Goal: Task Accomplishment & Management: Manage account settings

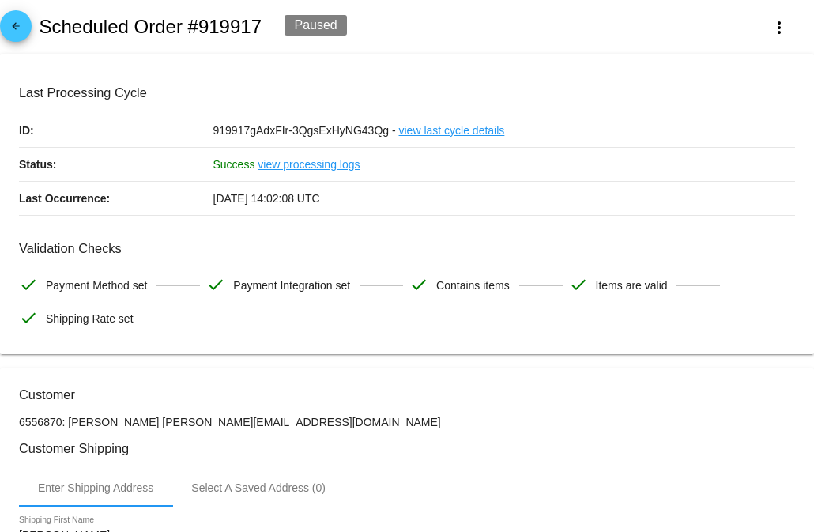
click at [101, 355] on mat-card "Last Processing Cycle ID: 919917gAdxFIr-3QgsExHyNG43Qg - view last cycle detail…" at bounding box center [407, 204] width 814 height 301
click at [25, 29] on link "arrow_back" at bounding box center [16, 26] width 32 height 32
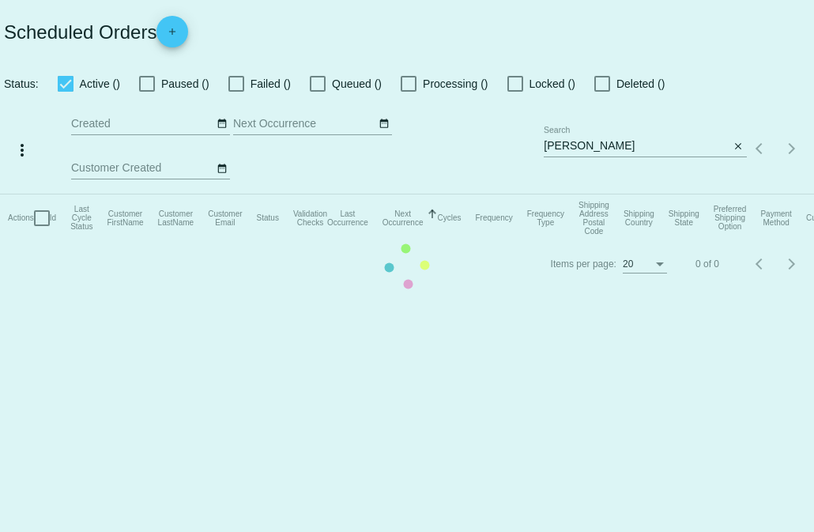
click at [571, 194] on mat-table "Actions Id Last Cycle Status Customer FirstName Customer LastName Customer Emai…" at bounding box center [407, 217] width 814 height 47
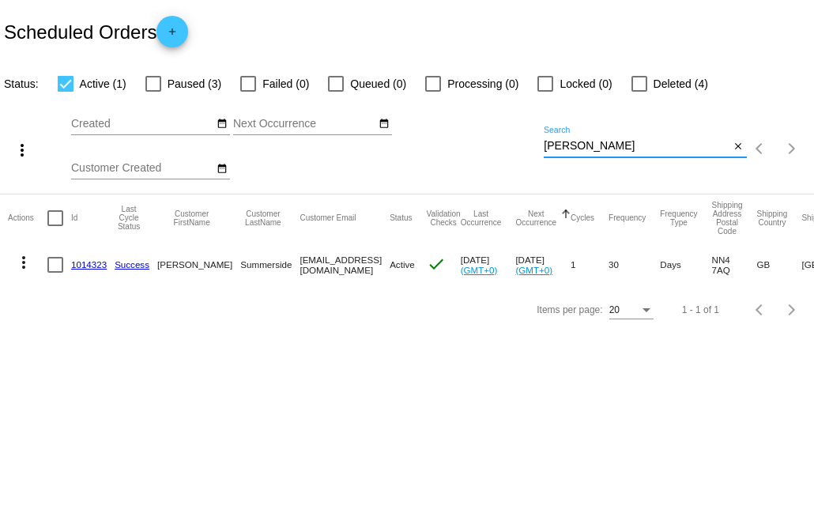
click at [570, 143] on input "[PERSON_NAME]" at bounding box center [637, 146] width 186 height 13
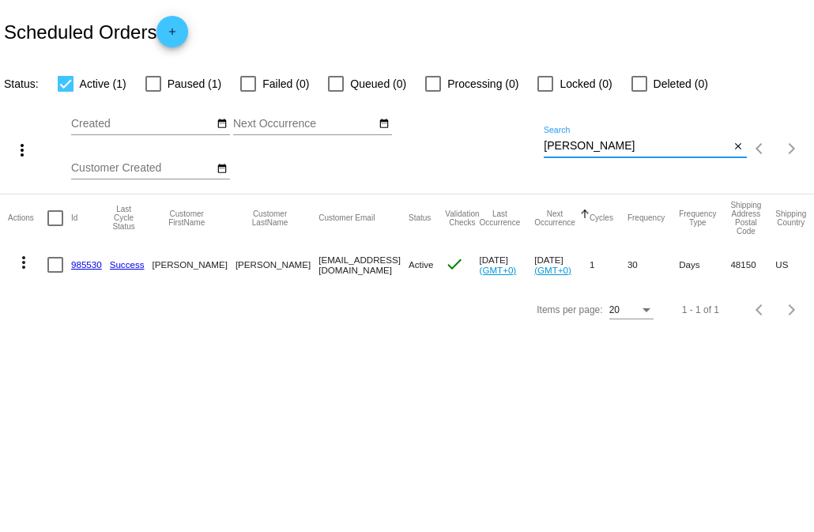
type input "[PERSON_NAME]"
click at [28, 256] on mat-icon "more_vert" at bounding box center [23, 262] width 19 height 19
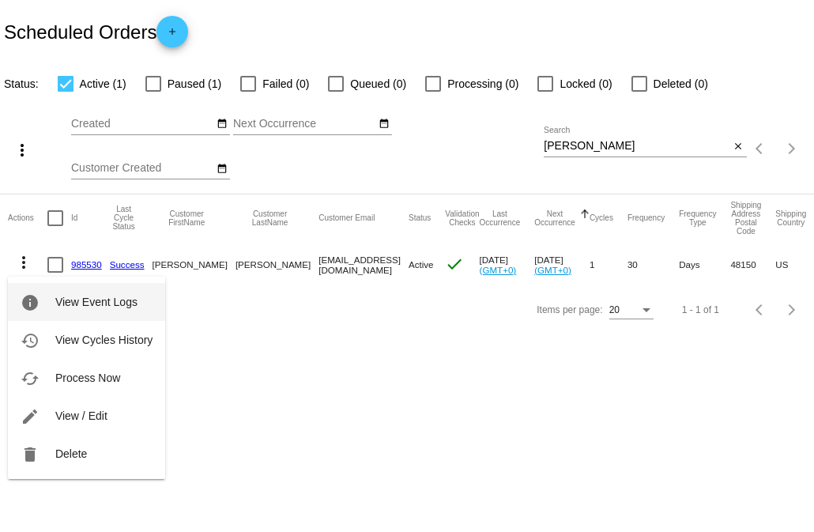
click at [74, 409] on span "View / Edit" at bounding box center [81, 415] width 52 height 13
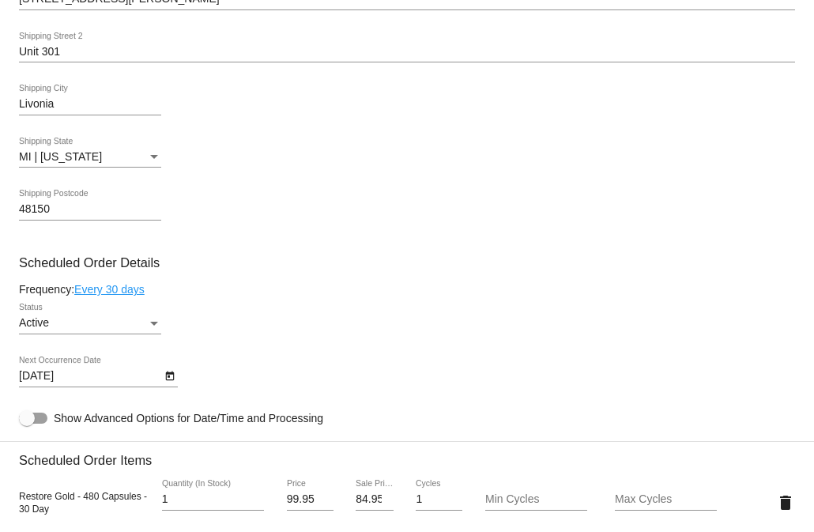
scroll to position [728, 0]
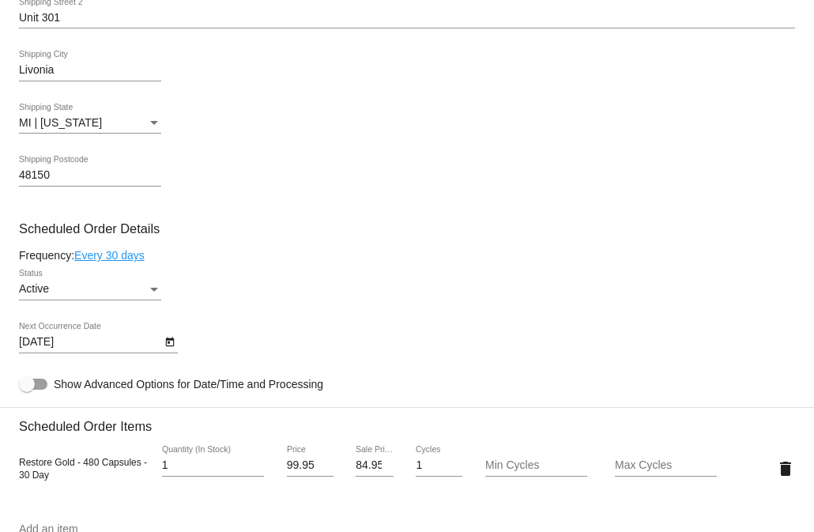
click at [176, 347] on button "Open calendar" at bounding box center [169, 341] width 17 height 17
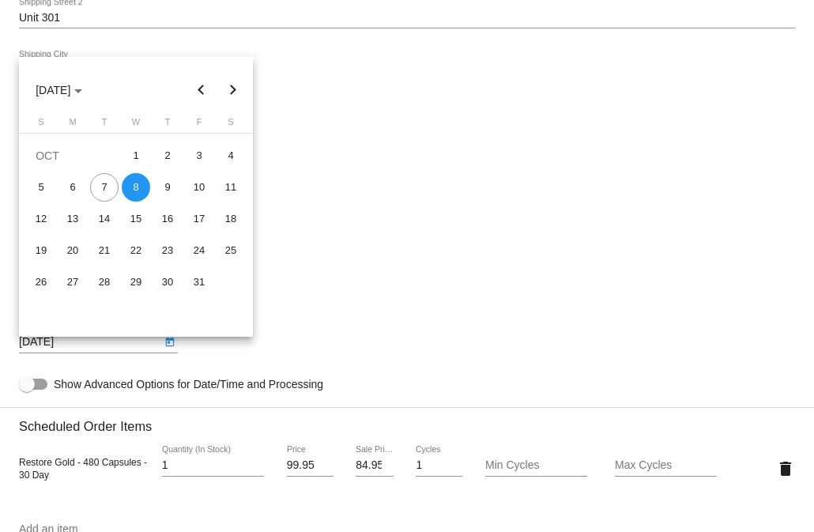
click at [232, 92] on button "Next month" at bounding box center [233, 90] width 32 height 32
click at [231, 192] on div "8" at bounding box center [231, 187] width 28 height 28
type input "[DATE]"
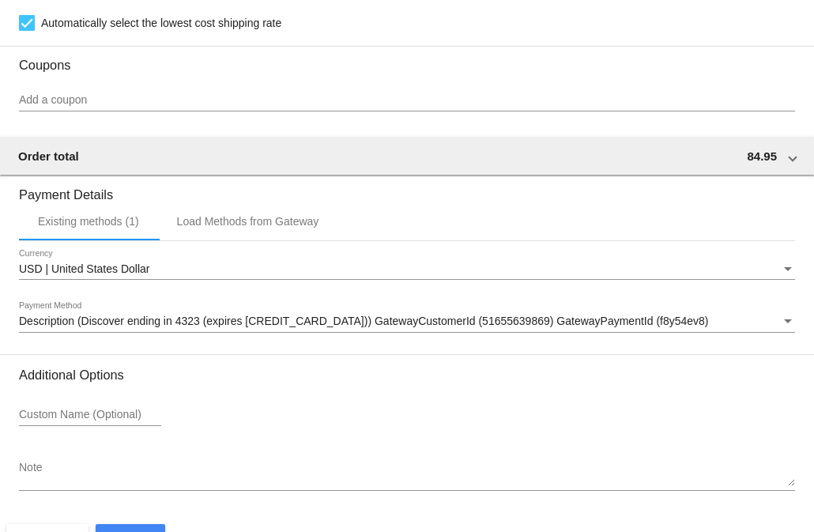
scroll to position [1426, 0]
